Goal: Task Accomplishment & Management: Use online tool/utility

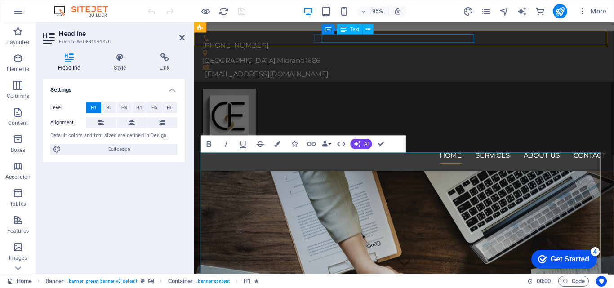
scroll to position [178, 3]
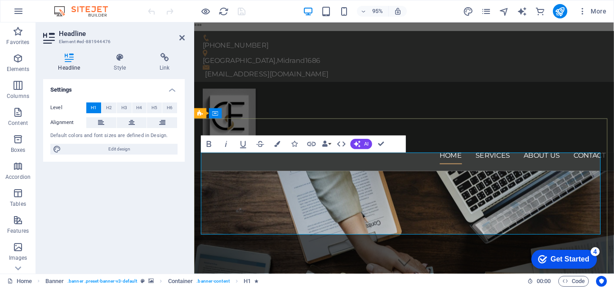
copy span "."
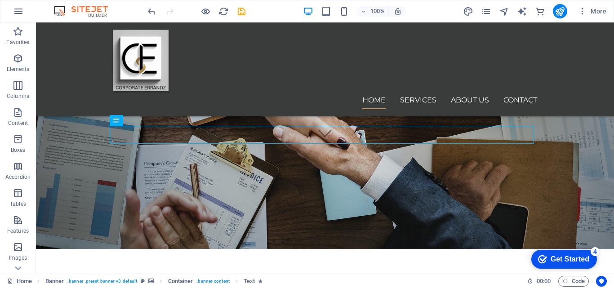
scroll to position [138, 0]
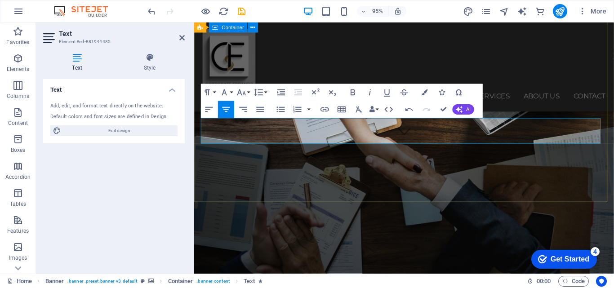
scroll to position [721, 2]
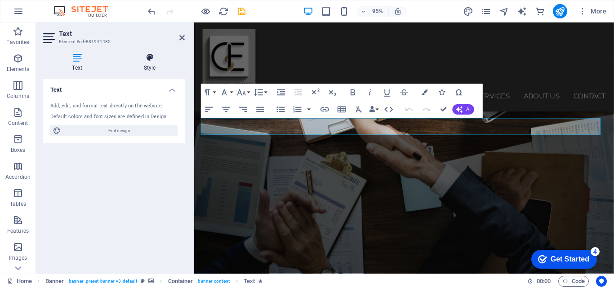
click at [150, 57] on icon at bounding box center [150, 57] width 70 height 9
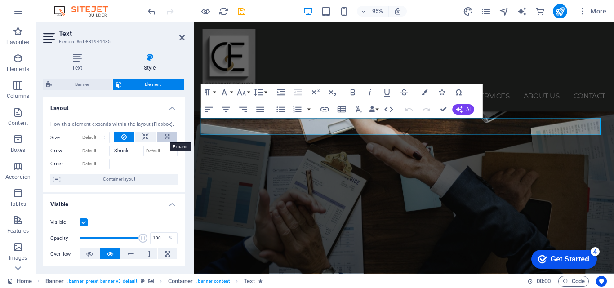
click at [164, 134] on icon at bounding box center [166, 137] width 5 height 11
type input "100"
select select "%"
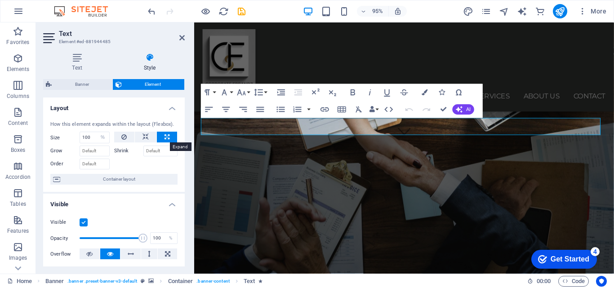
click at [169, 139] on button at bounding box center [167, 137] width 20 height 11
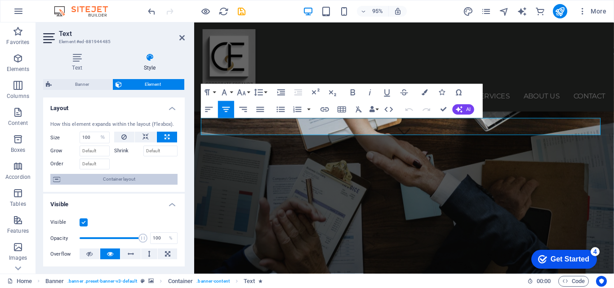
click at [164, 185] on span "Container layout" at bounding box center [119, 179] width 112 height 11
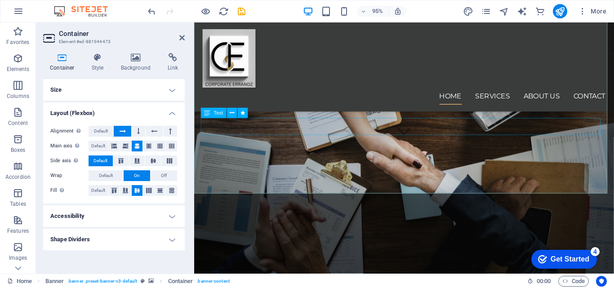
click at [208, 116] on icon at bounding box center [207, 113] width 6 height 10
click at [234, 113] on icon at bounding box center [232, 112] width 4 height 9
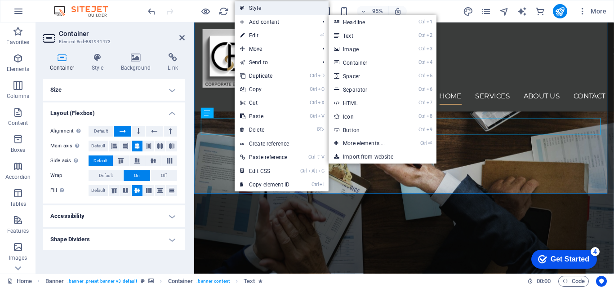
click at [261, 7] on link "Style" at bounding box center [281, 7] width 94 height 13
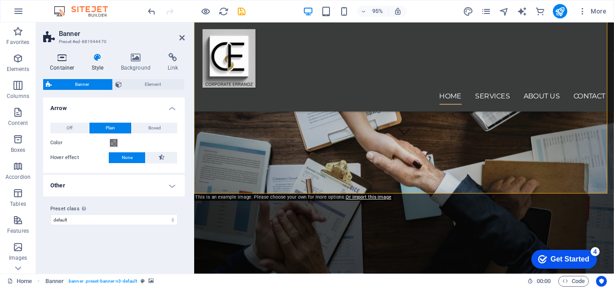
click at [59, 64] on h4 "Container" at bounding box center [64, 62] width 42 height 19
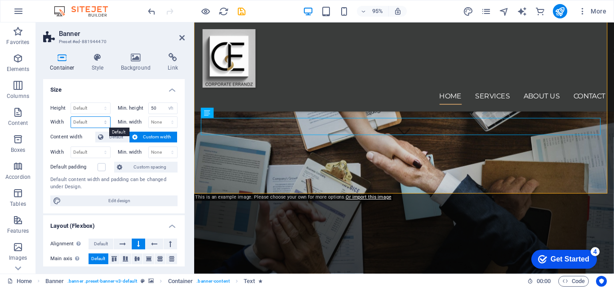
click at [93, 123] on select "Default px rem % em vh vw" at bounding box center [90, 122] width 39 height 11
click at [104, 121] on select "Default px rem % em vh vw" at bounding box center [90, 122] width 39 height 11
click at [104, 151] on select "Default px rem % em vh vw" at bounding box center [90, 152] width 39 height 11
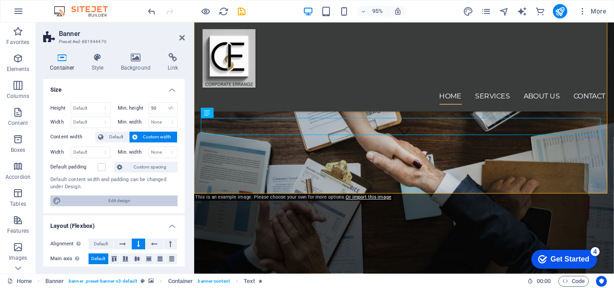
click at [113, 199] on span "Edit design" at bounding box center [119, 200] width 111 height 11
select select "rem"
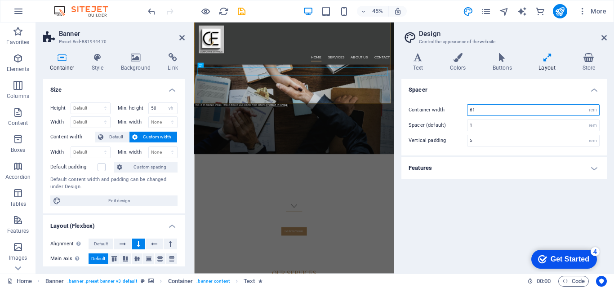
click at [477, 110] on input "61" at bounding box center [533, 110] width 132 height 11
click at [546, 201] on div "Spacer Container width 62 rem px Spacer (default) 1 rem Vertical padding 5 rem …" at bounding box center [503, 172] width 205 height 187
click at [545, 61] on icon at bounding box center [547, 57] width 40 height 9
click at [547, 61] on icon at bounding box center [547, 57] width 40 height 9
click at [481, 110] on input "62" at bounding box center [533, 110] width 132 height 11
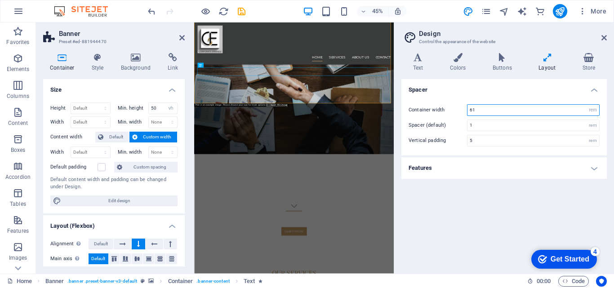
type input "61"
click at [547, 64] on h4 "Layout" at bounding box center [549, 62] width 44 height 19
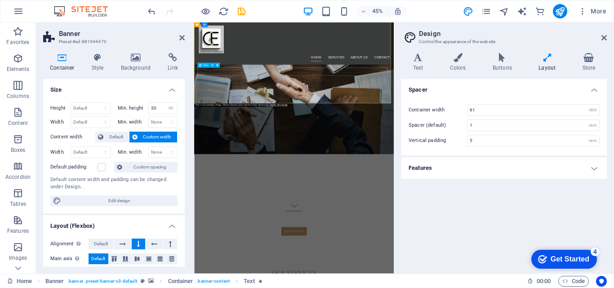
click at [601, 40] on icon at bounding box center [603, 37] width 5 height 7
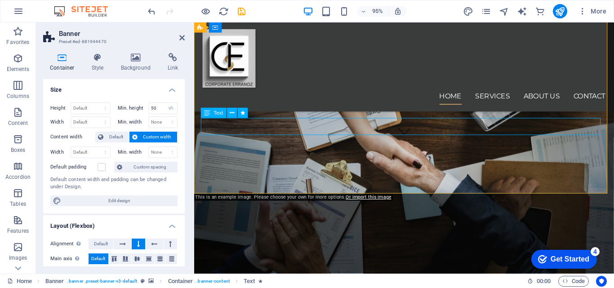
click at [234, 114] on button at bounding box center [232, 113] width 10 height 10
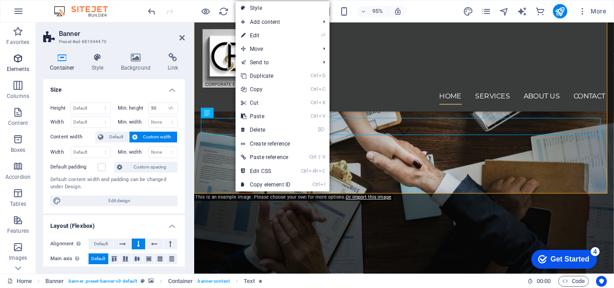
click at [21, 58] on icon "button" at bounding box center [18, 58] width 11 height 11
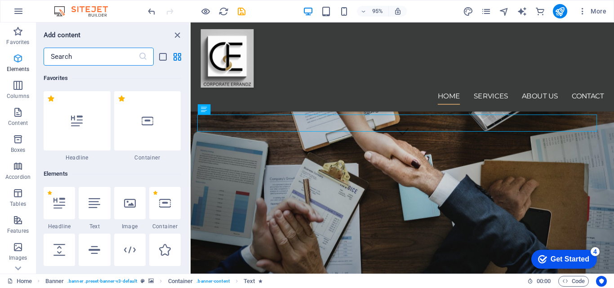
click at [21, 58] on icon "button" at bounding box center [18, 58] width 11 height 11
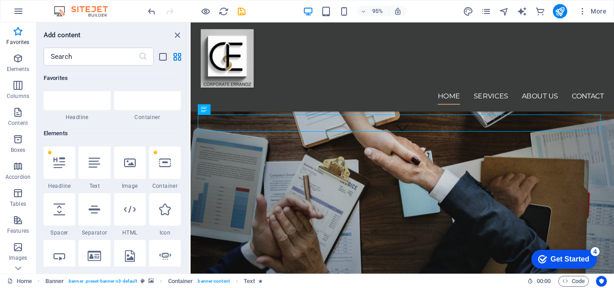
scroll to position [0, 0]
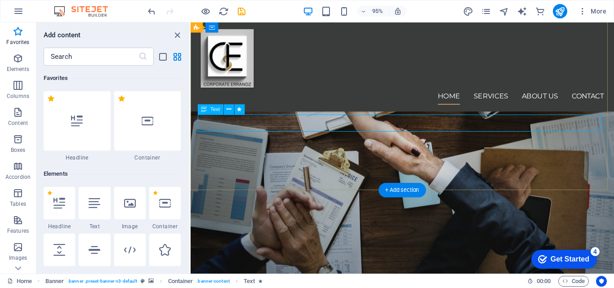
select select "%"
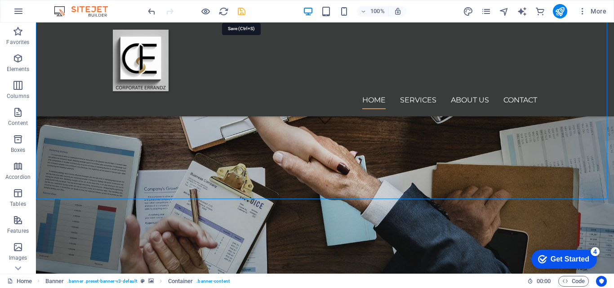
click at [241, 12] on icon "save" at bounding box center [241, 11] width 10 height 10
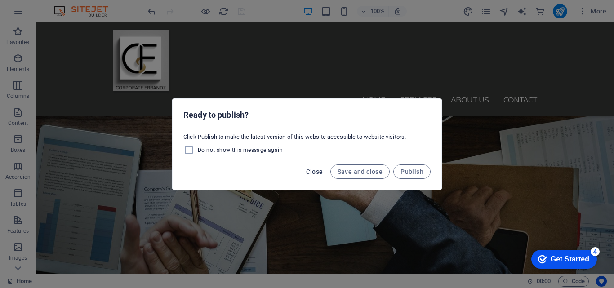
click at [324, 171] on button "Close" at bounding box center [314, 171] width 24 height 14
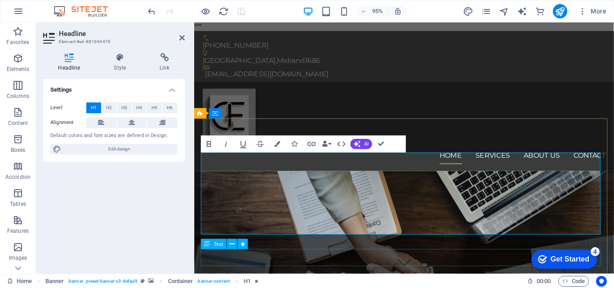
select select "%"
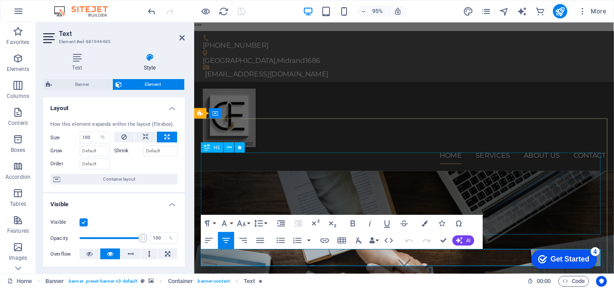
copy span "We take the stress out of bookkeeping, compliance, and reporting—so you can bre…"
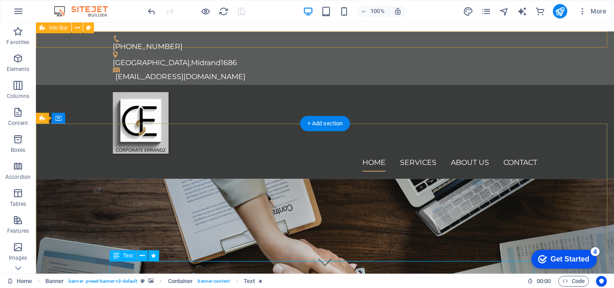
select select "%"
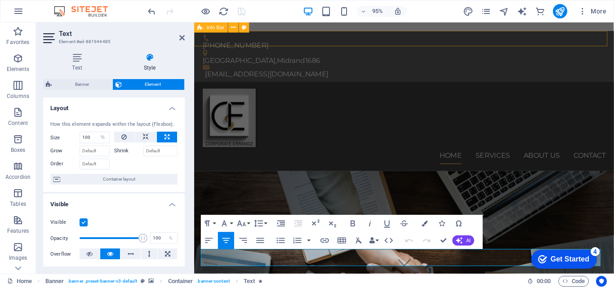
click at [155, 262] on div "Visible Opacity 100 % Overflow" at bounding box center [113, 238] width 141 height 57
drag, startPoint x: 628, startPoint y: 66, endPoint x: 630, endPoint y: 85, distance: 18.5
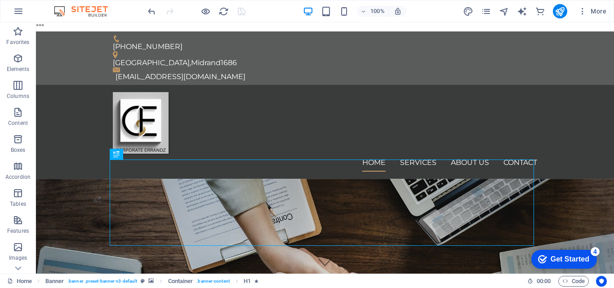
drag, startPoint x: 528, startPoint y: 247, endPoint x: 1029, endPoint y: 426, distance: 531.3
click at [528, 247] on div "checkmark Get Started 4 First Steps in the Editor Let's guide you through the t…" at bounding box center [562, 258] width 76 height 27
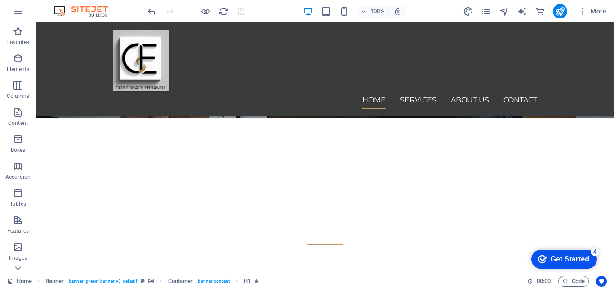
scroll to position [269, 0]
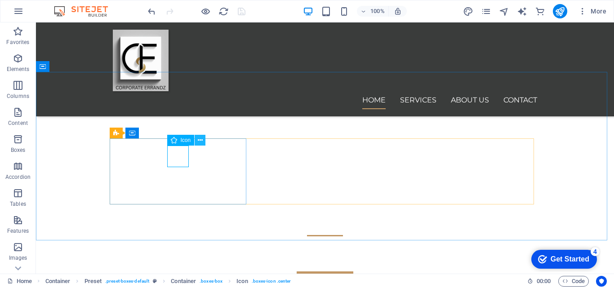
click at [200, 141] on icon at bounding box center [200, 140] width 5 height 9
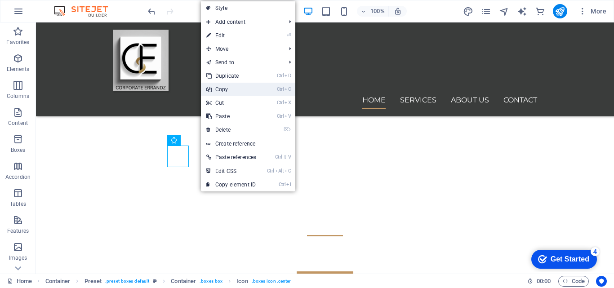
click at [217, 89] on link "Ctrl C Copy" at bounding box center [231, 89] width 61 height 13
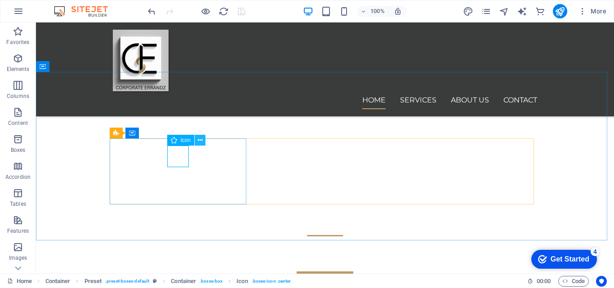
click at [201, 138] on icon at bounding box center [200, 140] width 5 height 9
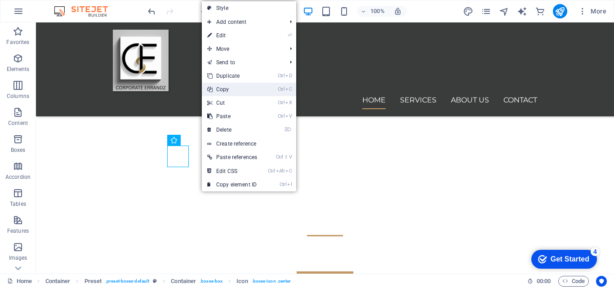
click at [226, 90] on link "Ctrl C Copy" at bounding box center [232, 89] width 61 height 13
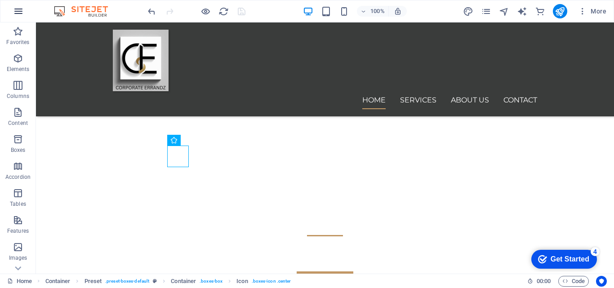
click at [22, 10] on icon "button" at bounding box center [18, 11] width 11 height 11
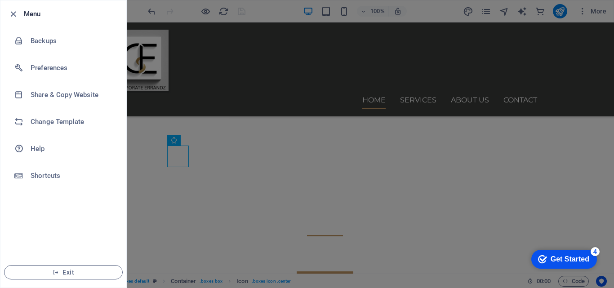
click at [155, 23] on div at bounding box center [307, 144] width 614 height 288
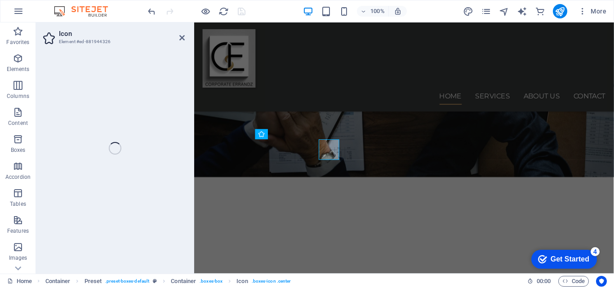
select select "xMidYMid"
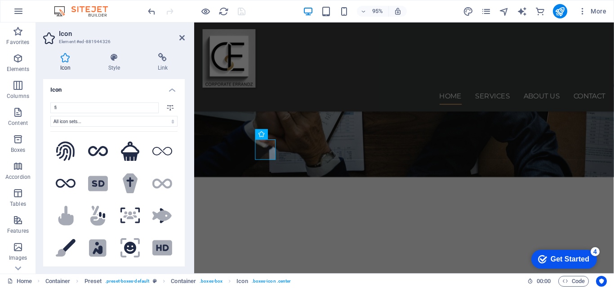
type input "f"
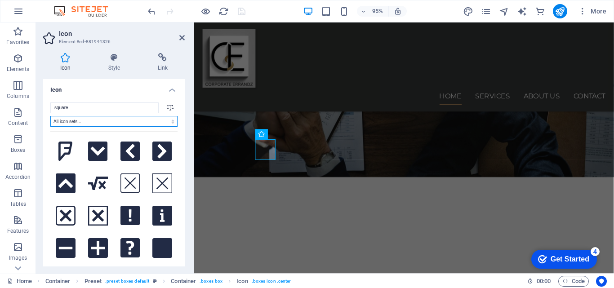
click at [137, 123] on select "All icon sets... IcoFont Ionicons FontAwesome Brands FontAwesome Duotone FontAw…" at bounding box center [113, 121] width 127 height 11
click at [132, 113] on input "square" at bounding box center [104, 107] width 108 height 11
type input "s"
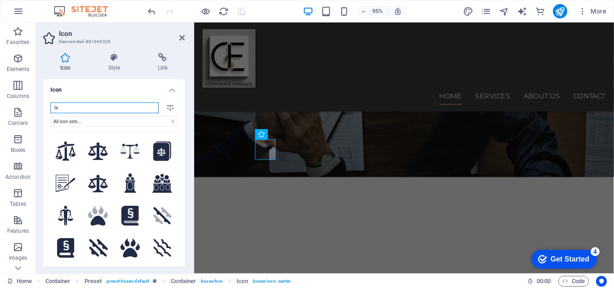
type input "l"
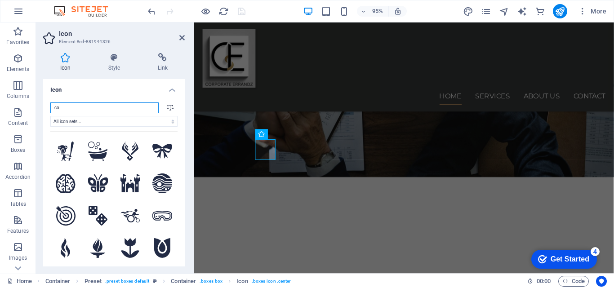
type input "c"
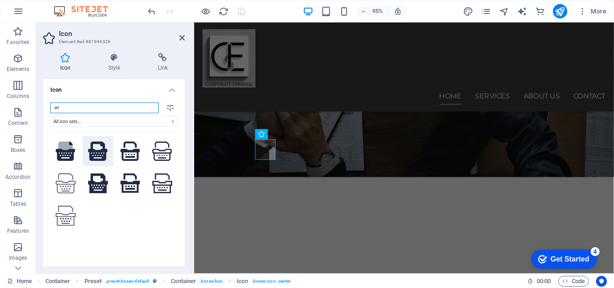
type input "w"
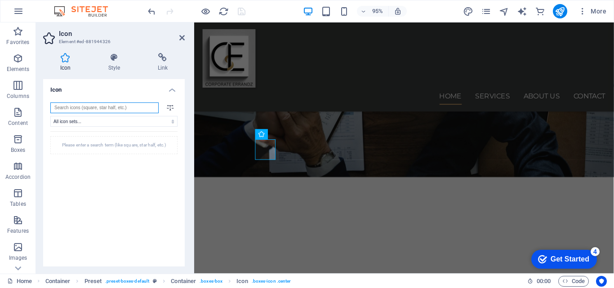
click at [92, 107] on input "search" at bounding box center [104, 107] width 108 height 11
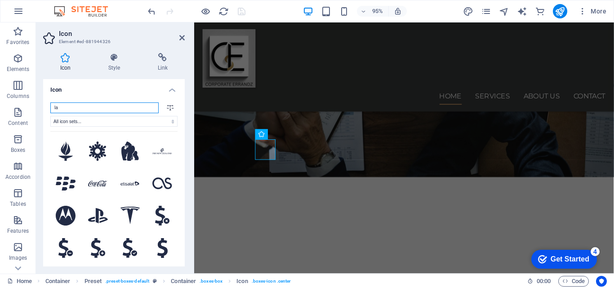
type input "la"
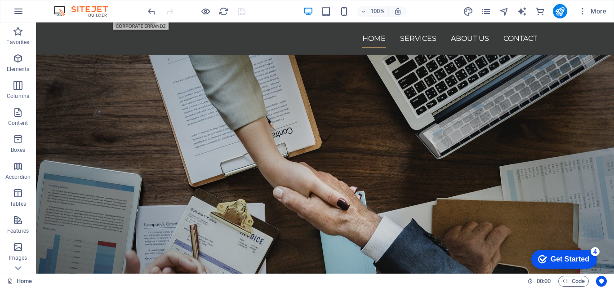
scroll to position [62, 0]
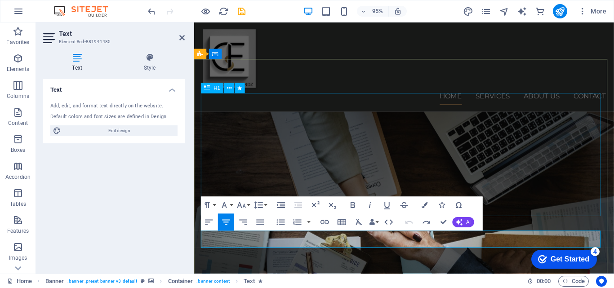
scroll to position [711, 1]
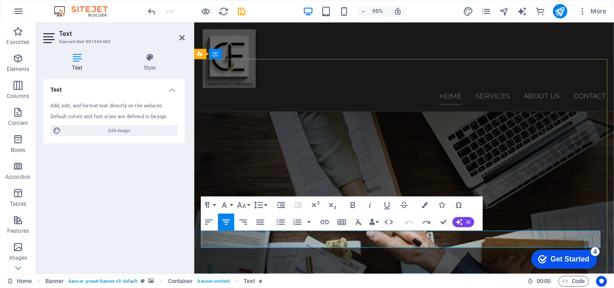
scroll to position [691, 2]
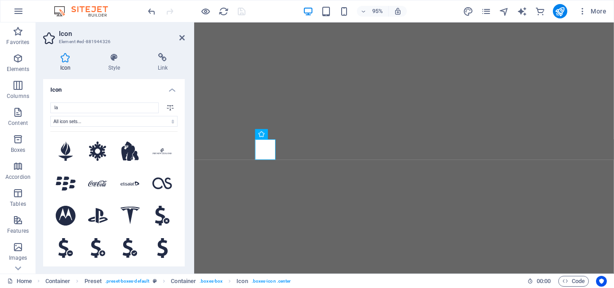
select select "xMidYMid"
